Goal: Task Accomplishment & Management: Use online tool/utility

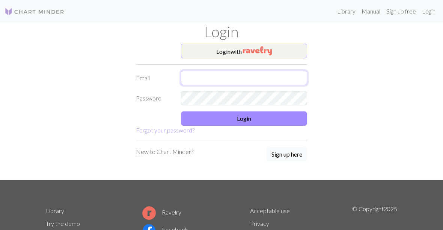
click at [212, 79] on input "text" at bounding box center [244, 78] width 126 height 14
type input "[EMAIL_ADDRESS][DOMAIN_NAME]"
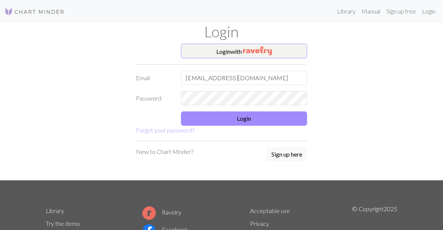
click at [260, 121] on button "Login" at bounding box center [244, 118] width 126 height 14
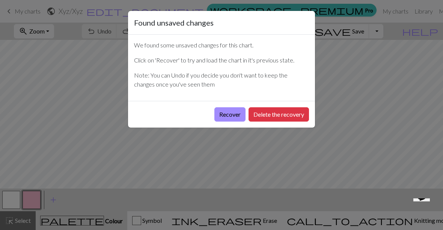
click at [231, 113] on button "Recover" at bounding box center [230, 114] width 31 height 14
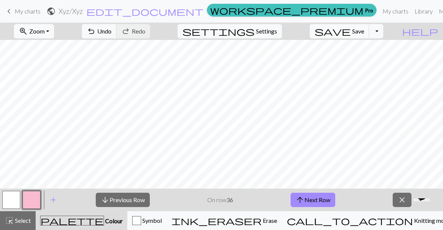
click at [104, 222] on span "Colour" at bounding box center [113, 220] width 19 height 7
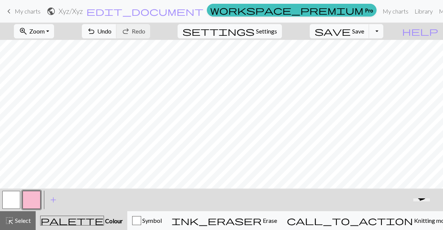
click at [14, 200] on button "button" at bounding box center [11, 199] width 18 height 18
click at [32, 200] on button "button" at bounding box center [32, 199] width 18 height 18
click at [413, 224] on span "Knitting mode" at bounding box center [432, 219] width 38 height 7
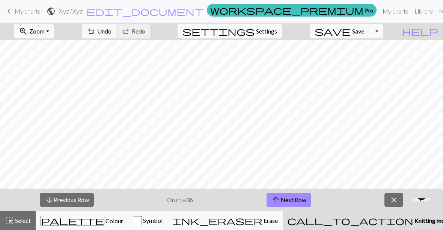
click at [76, 222] on span "palette" at bounding box center [72, 220] width 63 height 11
click at [76, 221] on span "palette" at bounding box center [72, 220] width 63 height 11
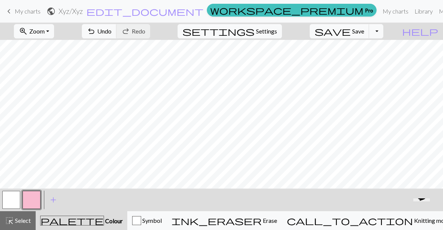
click at [17, 198] on button "button" at bounding box center [11, 199] width 18 height 18
click at [375, 219] on span "call_to_action" at bounding box center [350, 220] width 126 height 11
